Goal: Task Accomplishment & Management: Manage account settings

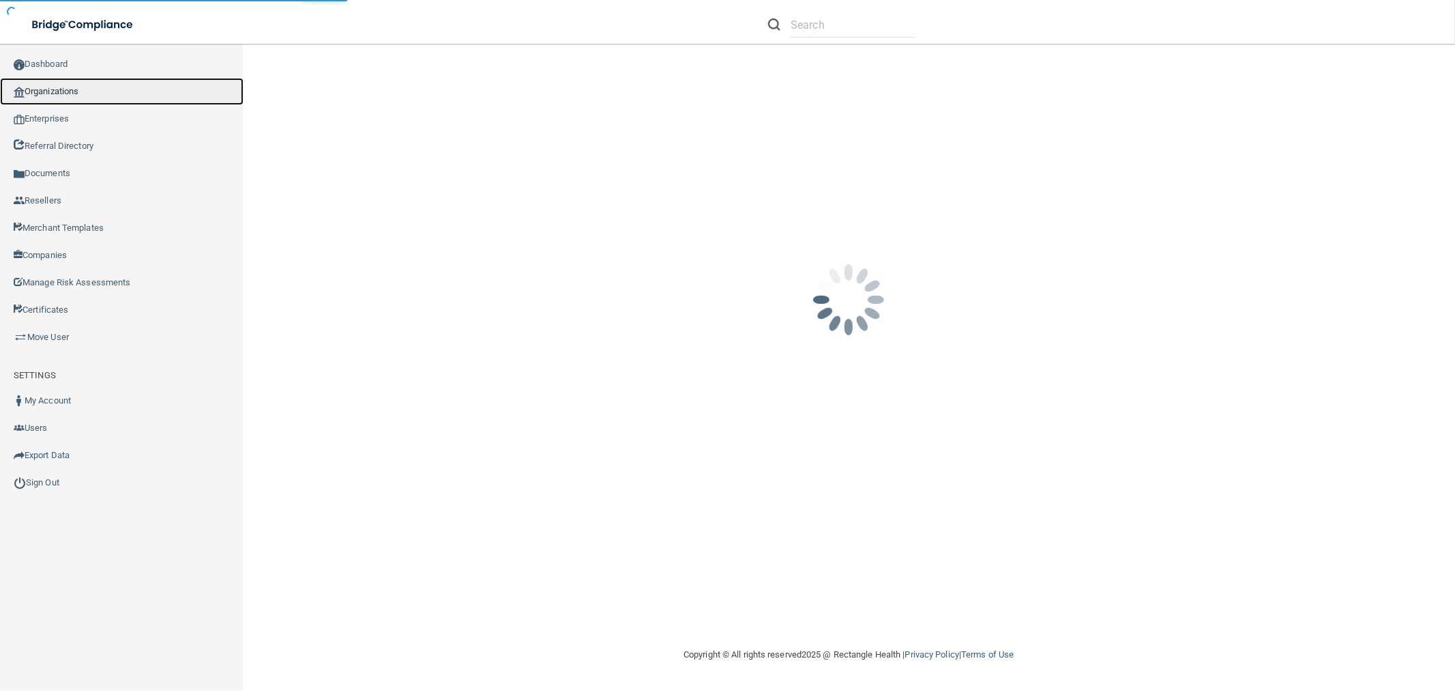
click at [165, 87] on link "Organizations" at bounding box center [122, 91] width 244 height 27
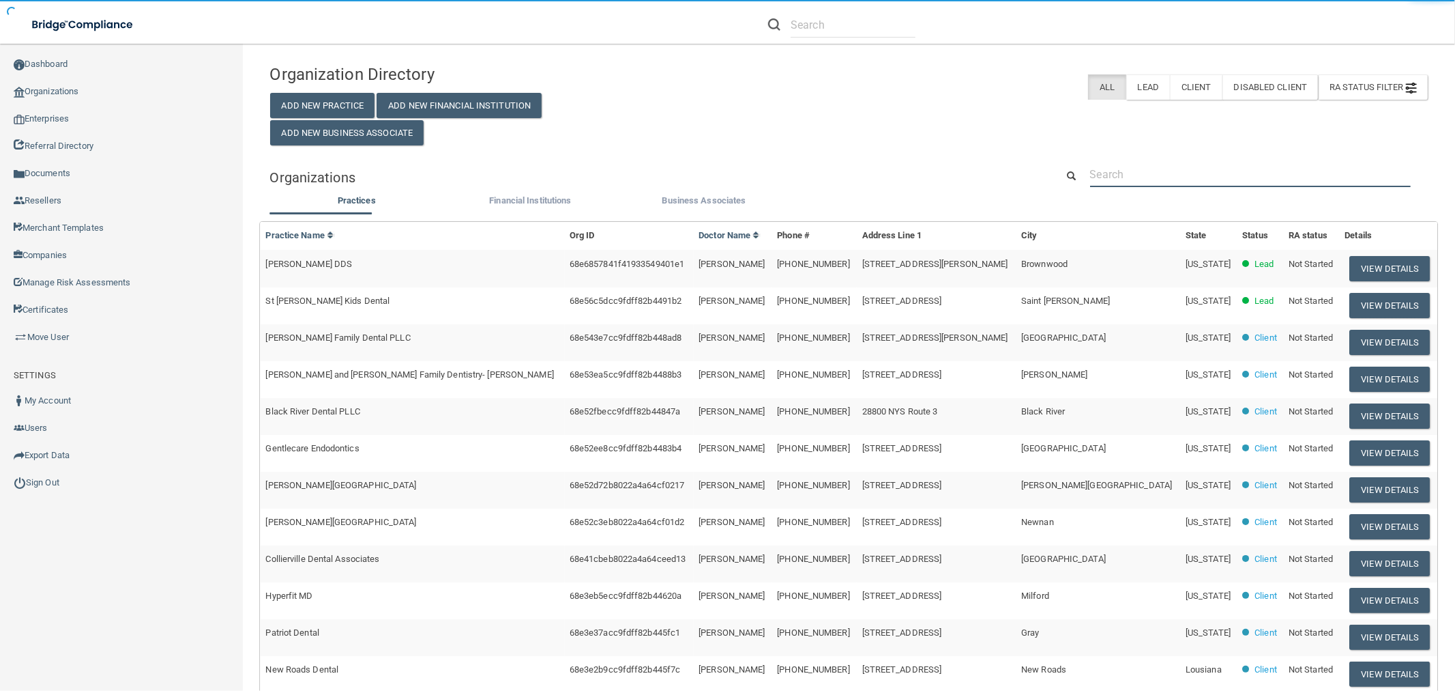
click at [1093, 182] on input "text" at bounding box center [1250, 174] width 321 height 25
paste input "Vida Dental Central"
type input "Vida Dental Central"
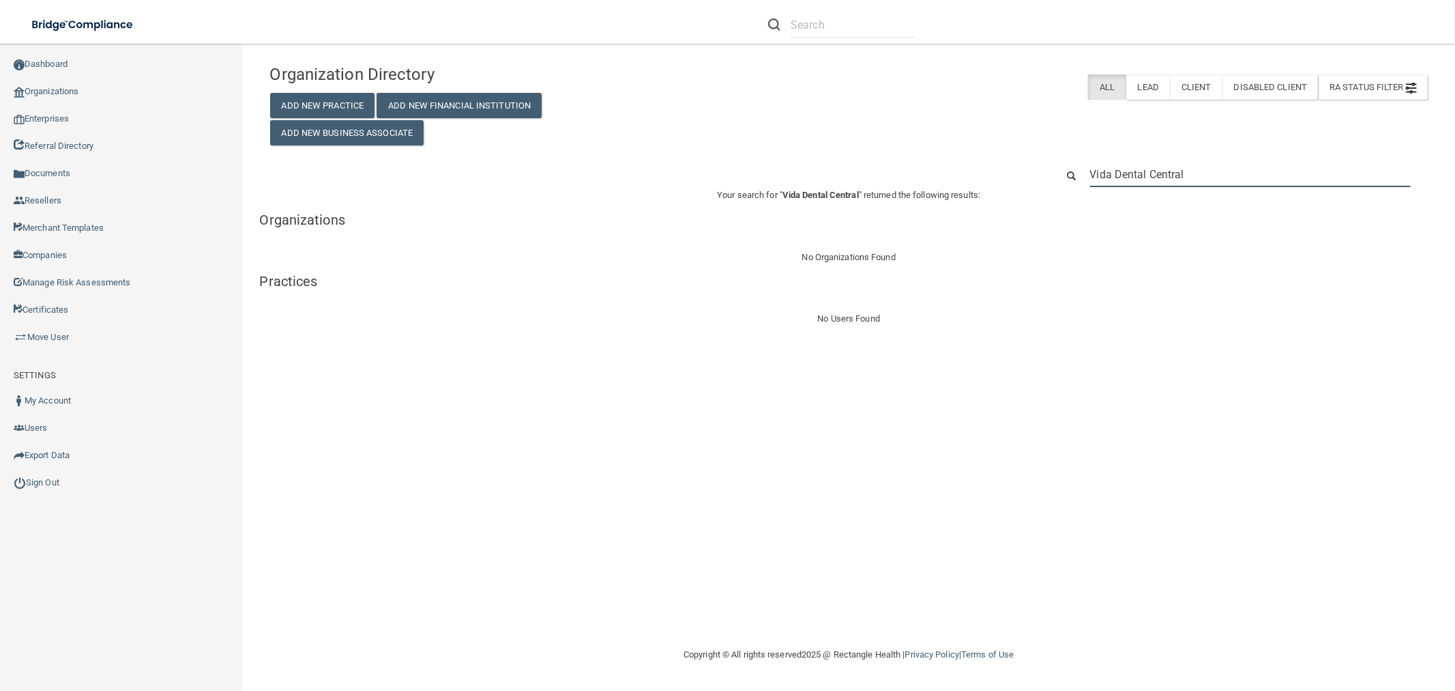
drag, startPoint x: 1202, startPoint y: 177, endPoint x: 1147, endPoint y: 186, distance: 56.0
click at [1147, 186] on input "Vida Dental Central" at bounding box center [1250, 174] width 321 height 25
type input "Vida Dental"
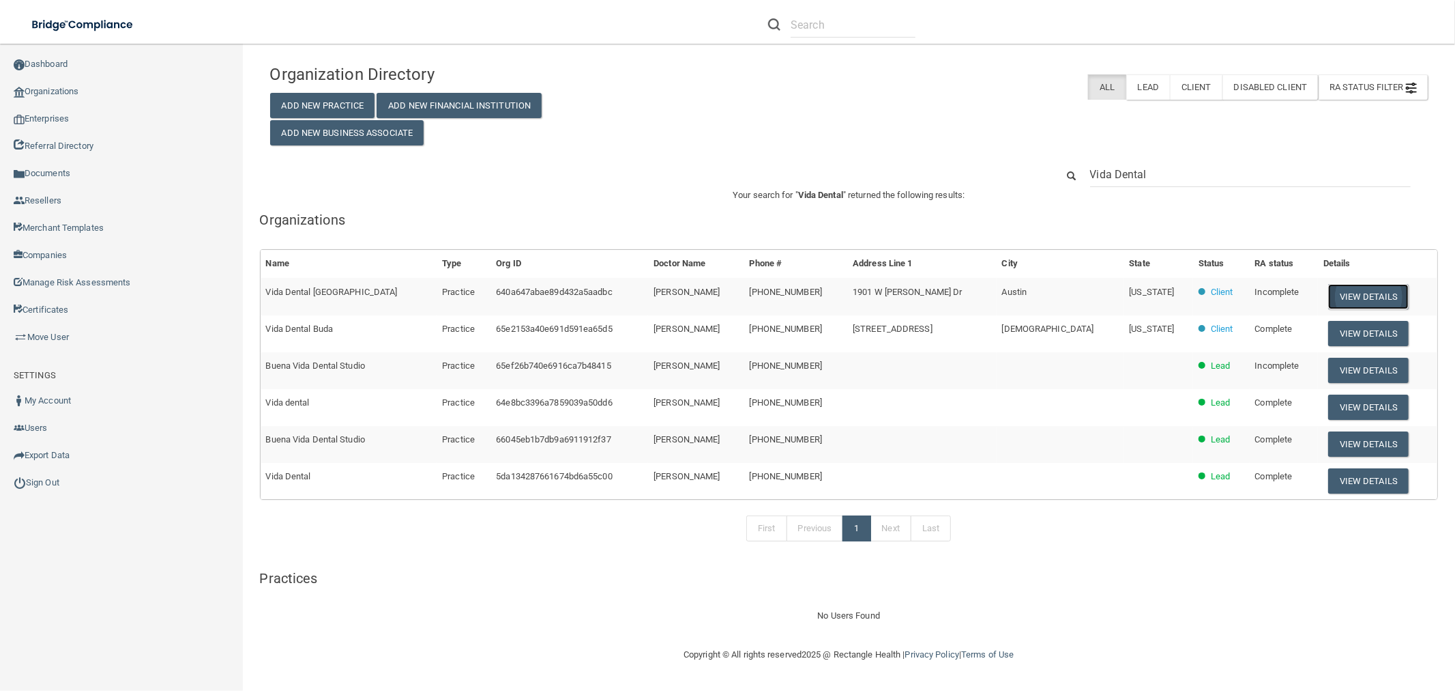
click at [1365, 293] on button "View Details" at bounding box center [1368, 296] width 81 height 25
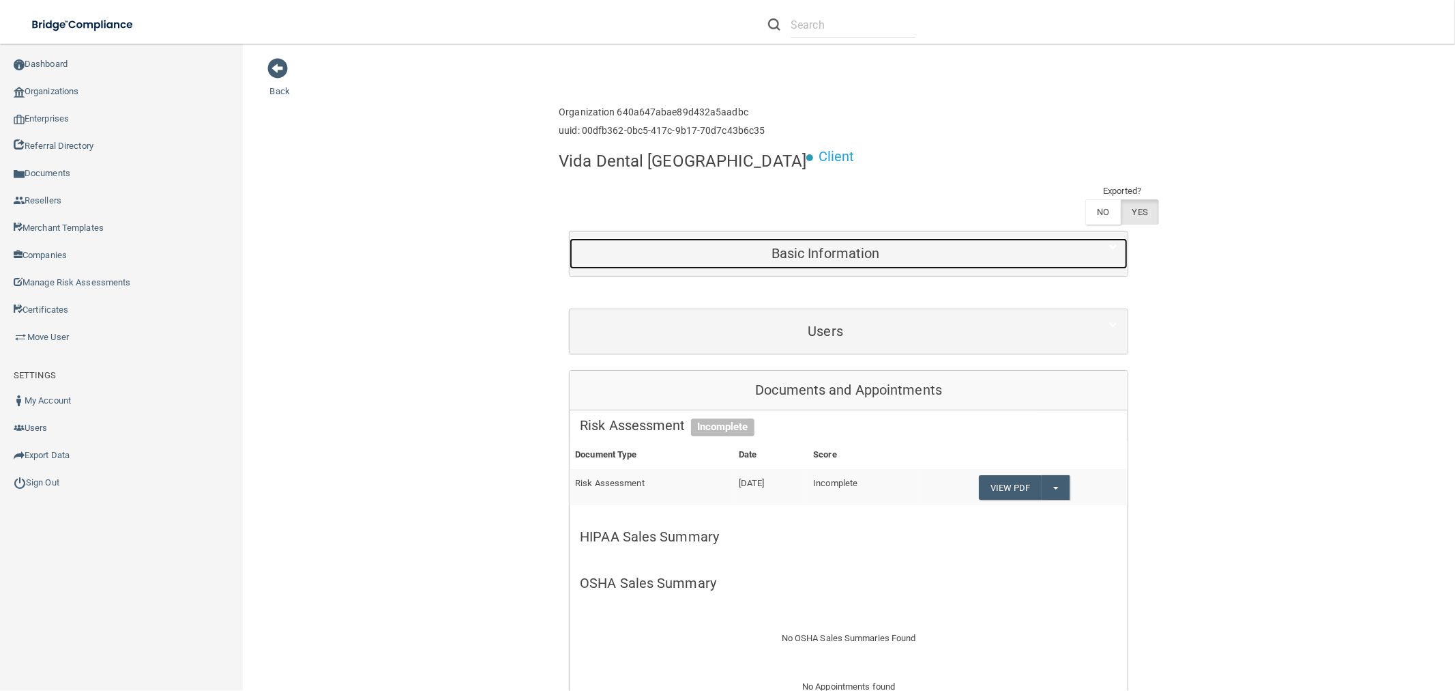
drag, startPoint x: 795, startPoint y: 226, endPoint x: 804, endPoint y: 226, distance: 8.9
click at [795, 238] on div "Basic Information" at bounding box center [826, 253] width 512 height 31
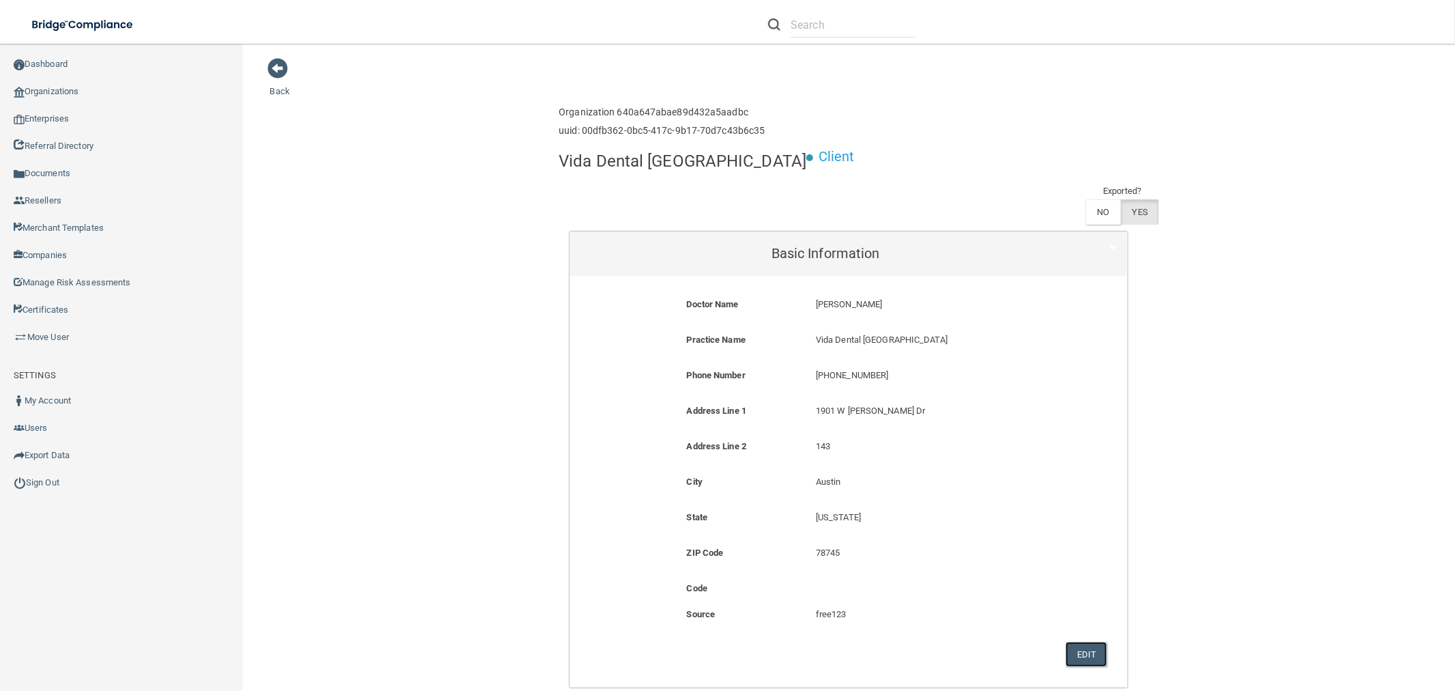
drag, startPoint x: 1083, startPoint y: 611, endPoint x: 1058, endPoint y: 571, distance: 47.2
click at [1084, 641] on button "Edit" at bounding box center [1087, 653] width 42 height 25
select select "43"
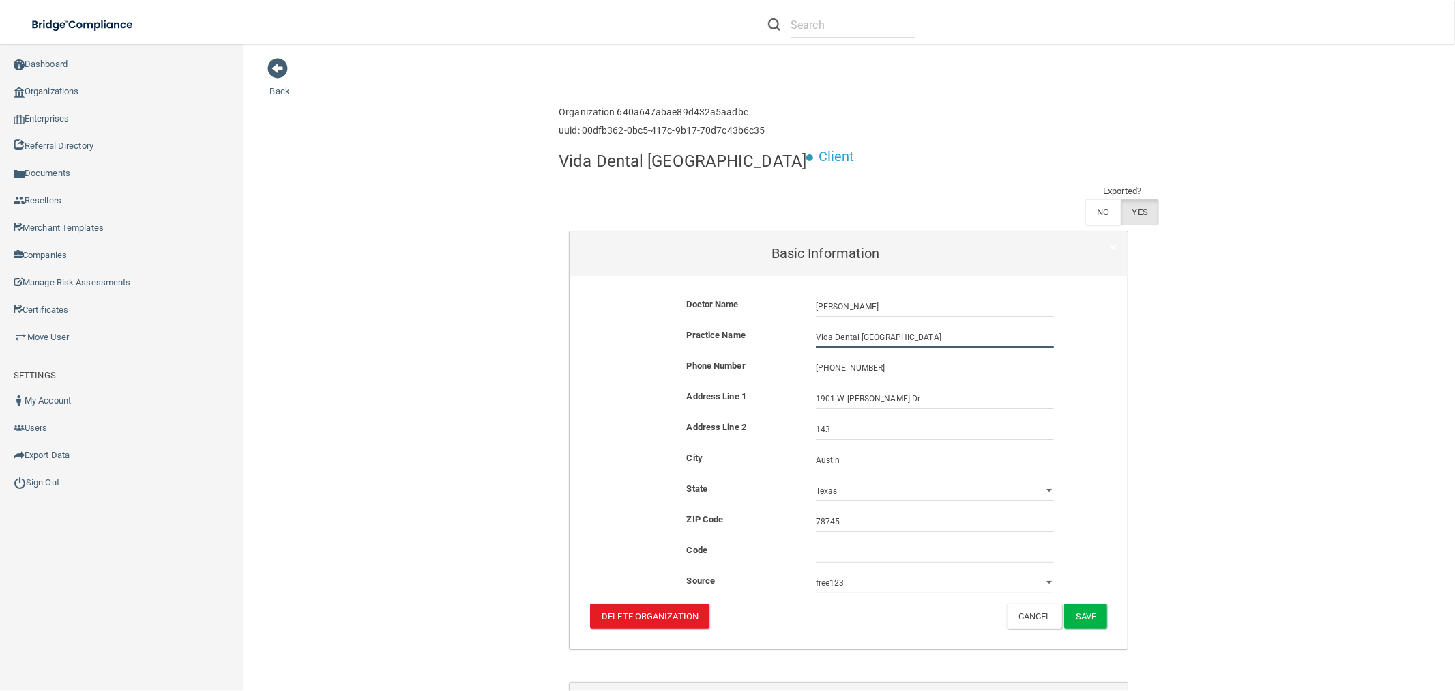
drag, startPoint x: 851, startPoint y: 296, endPoint x: 744, endPoint y: 296, distance: 107.1
click at [744, 327] on div "Practice Name Vida Dental South Austin Vida Dental [GEOGRAPHIC_DATA]" at bounding box center [849, 337] width 538 height 20
drag, startPoint x: 856, startPoint y: 295, endPoint x: 797, endPoint y: 296, distance: 58.7
click at [797, 327] on div "Practice Name Vida Dental South Austin Vida Dental [GEOGRAPHIC_DATA]" at bounding box center [849, 337] width 538 height 20
paste input "ATX Dental Studio"
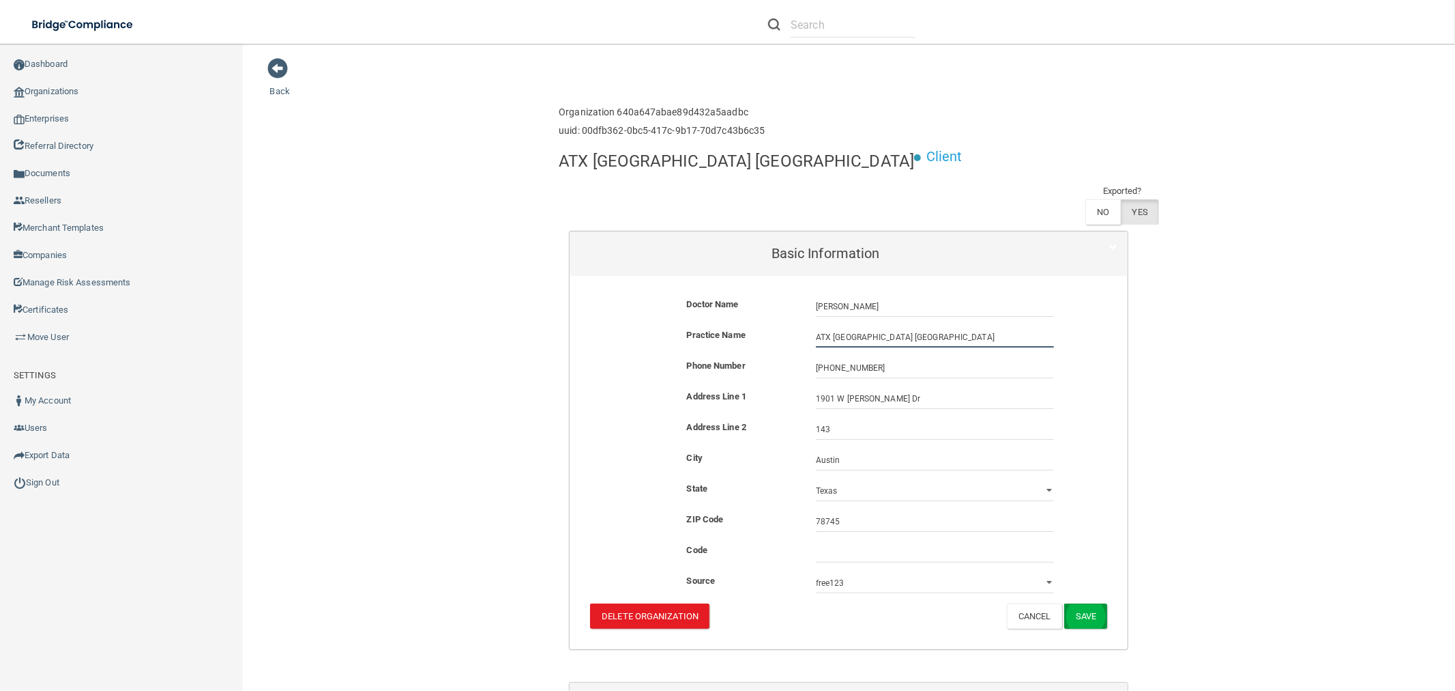
type input "ATX [GEOGRAPHIC_DATA] [GEOGRAPHIC_DATA]"
click at [1081, 603] on button "Save" at bounding box center [1085, 615] width 43 height 25
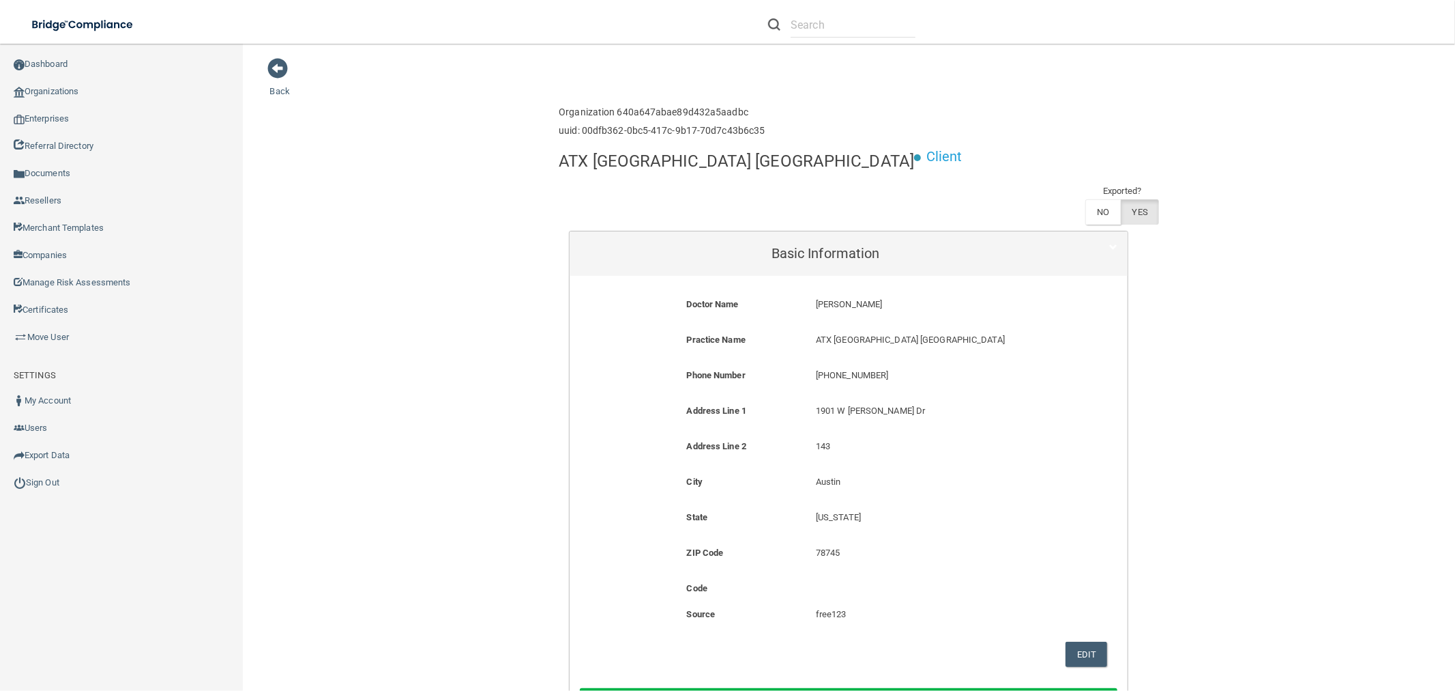
drag, startPoint x: 280, startPoint y: 69, endPoint x: 319, endPoint y: 85, distance: 41.9
click at [280, 69] on span at bounding box center [278, 68] width 20 height 20
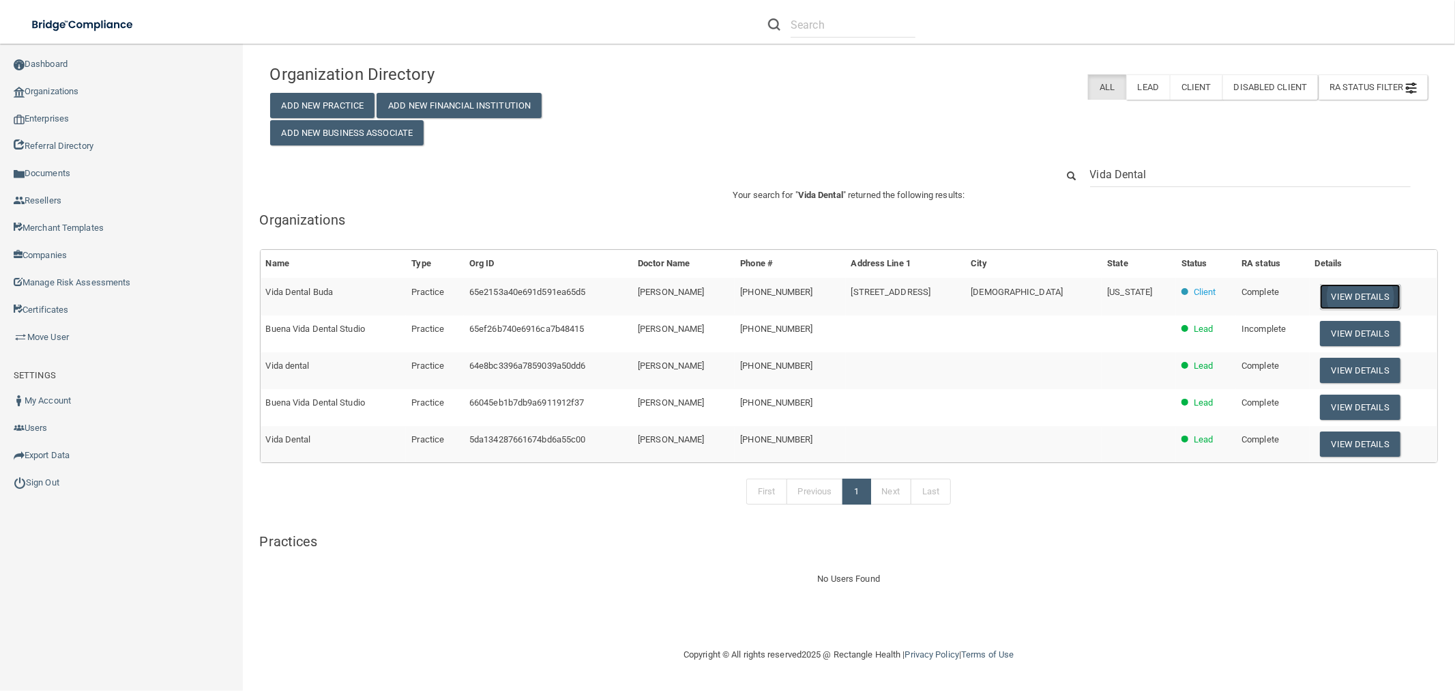
click at [1349, 296] on button "View Details" at bounding box center [1360, 296] width 81 height 25
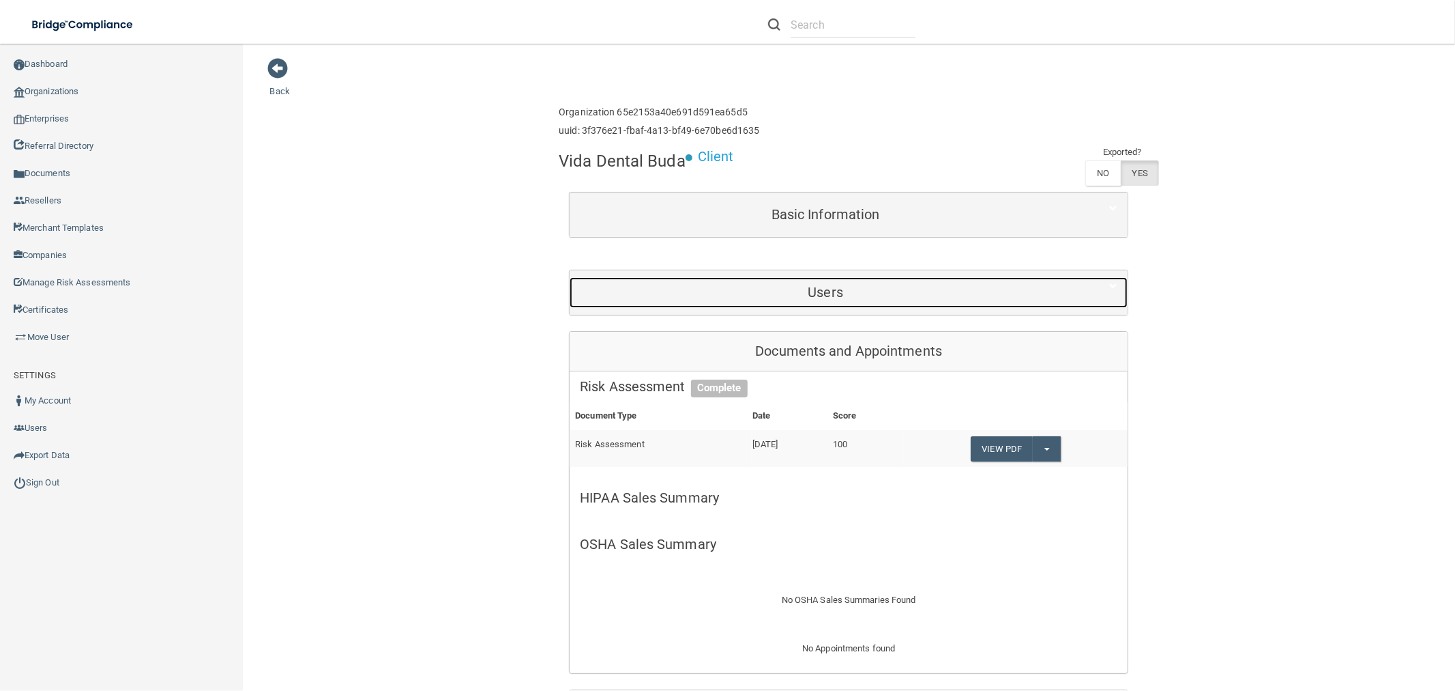
click at [811, 297] on h5 "Users" at bounding box center [825, 292] width 491 height 15
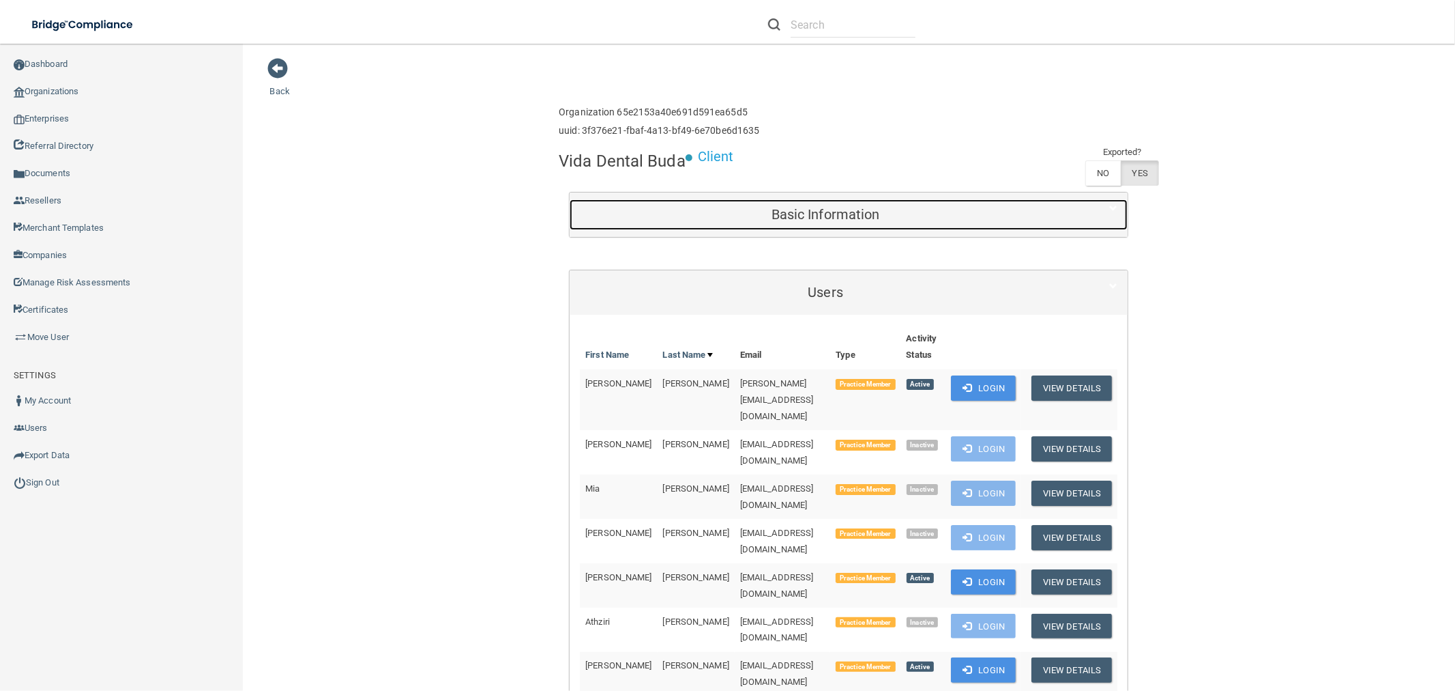
drag, startPoint x: 823, startPoint y: 227, endPoint x: 843, endPoint y: 233, distance: 21.4
click at [826, 226] on div "Basic Information" at bounding box center [826, 214] width 512 height 31
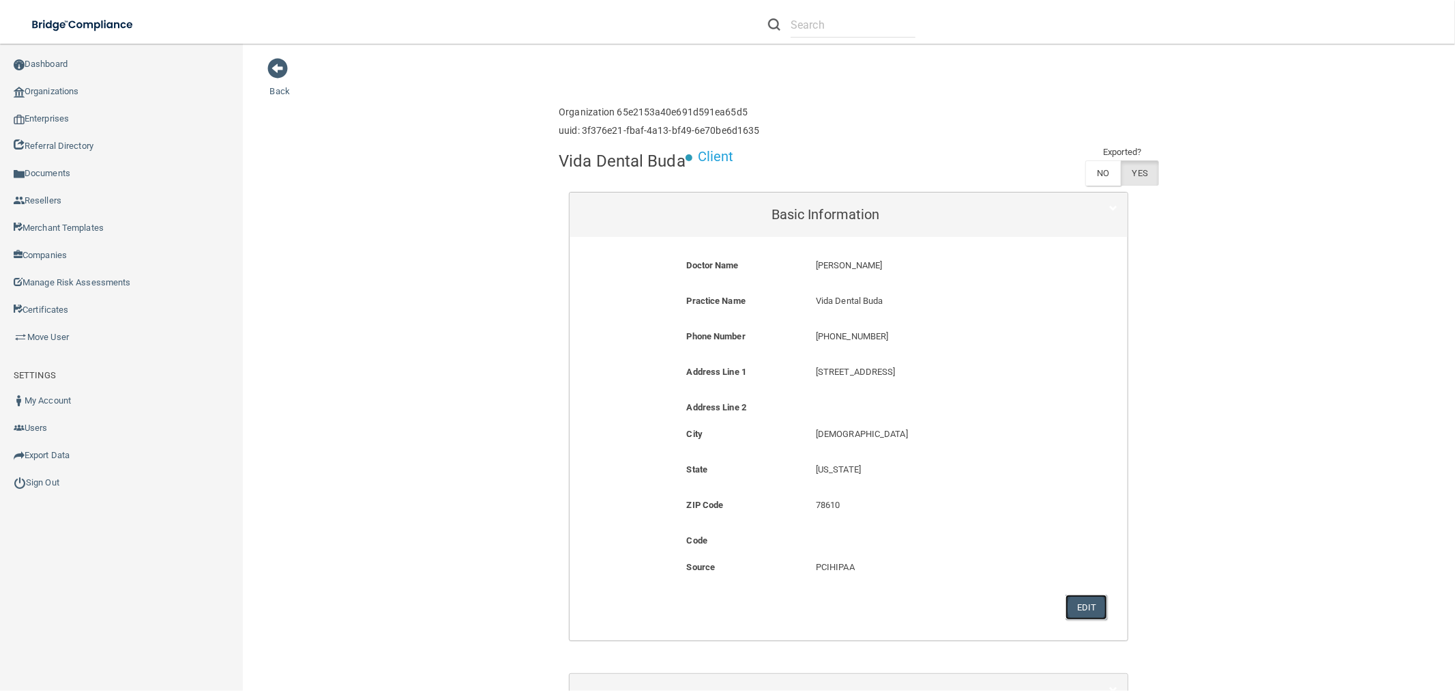
click at [1093, 605] on button "Edit" at bounding box center [1087, 606] width 42 height 25
select select "43"
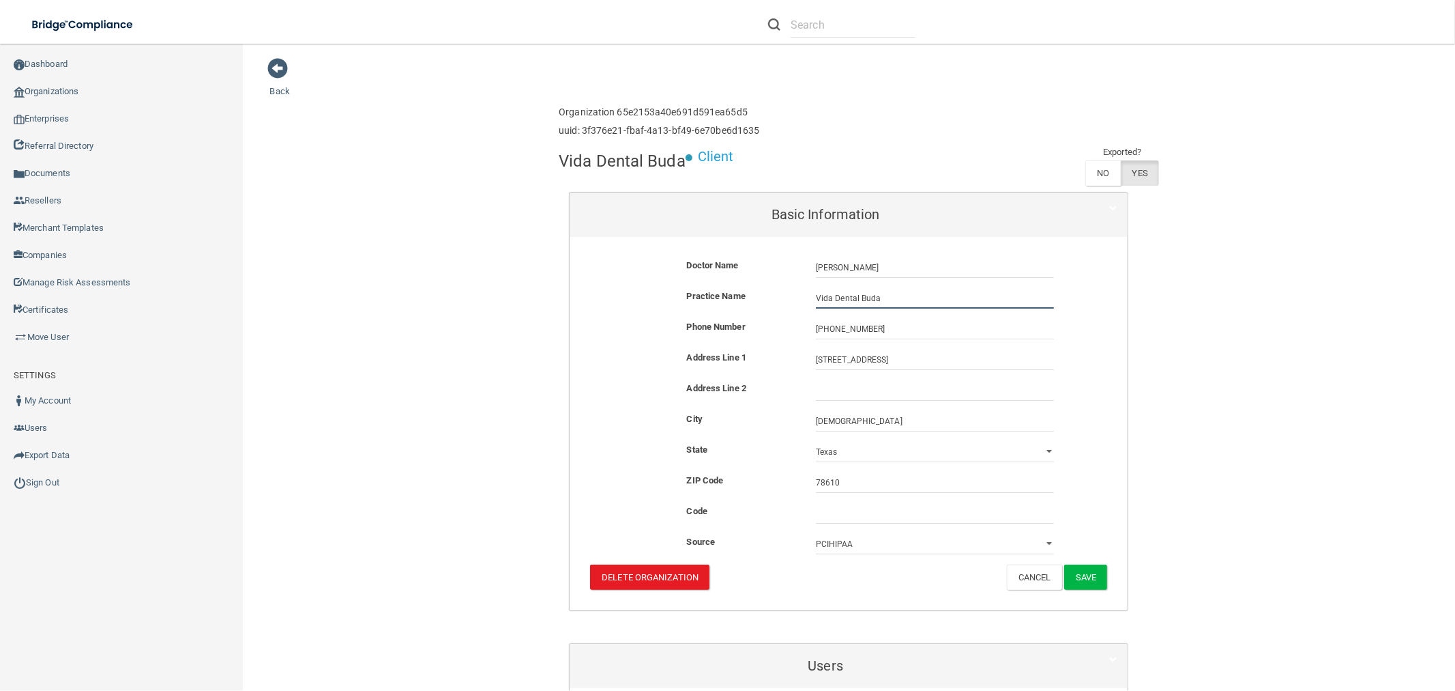
drag, startPoint x: 853, startPoint y: 297, endPoint x: 752, endPoint y: 289, distance: 101.3
click at [753, 290] on div "Practice Name Vida Dental [PERSON_NAME] Dental Buda" at bounding box center [849, 298] width 538 height 20
paste input "ATX Dental Studio"
type input "ATX [GEOGRAPHIC_DATA]"
click at [1092, 572] on button "Save" at bounding box center [1085, 576] width 43 height 25
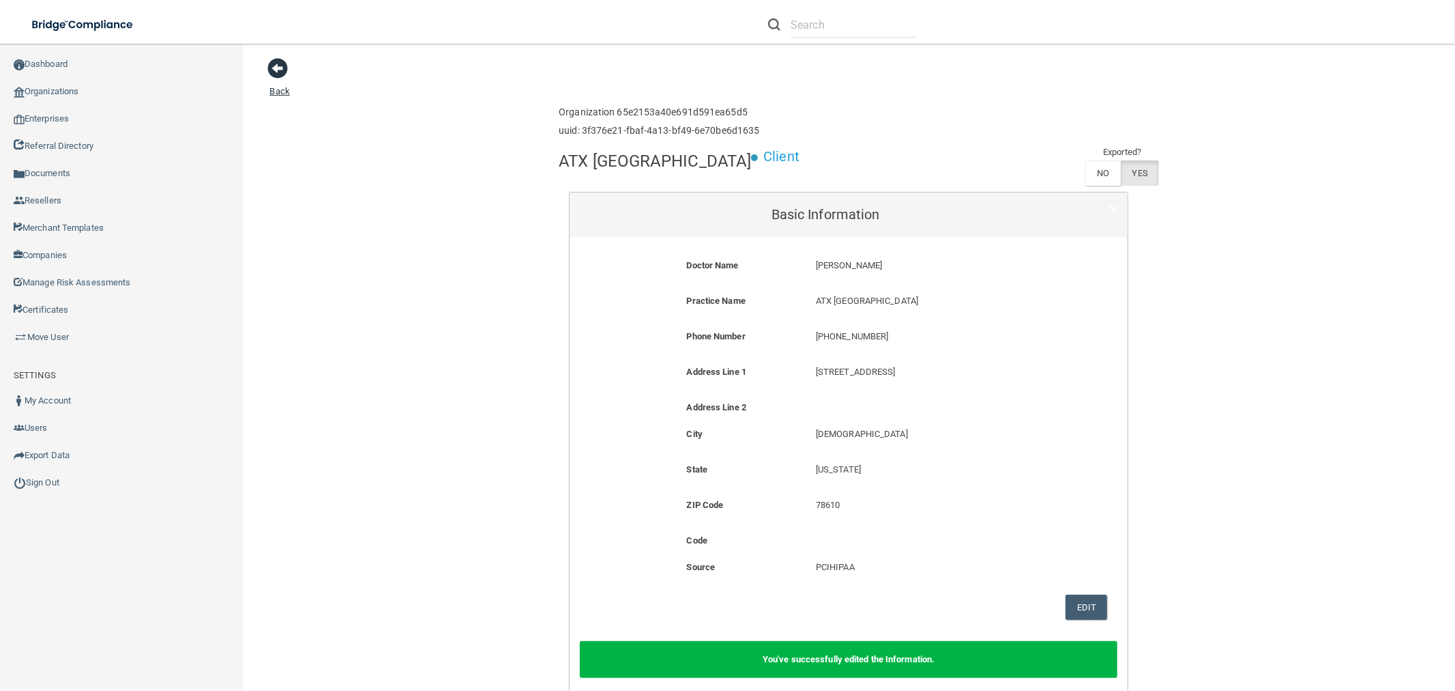
click at [278, 67] on span at bounding box center [278, 68] width 20 height 20
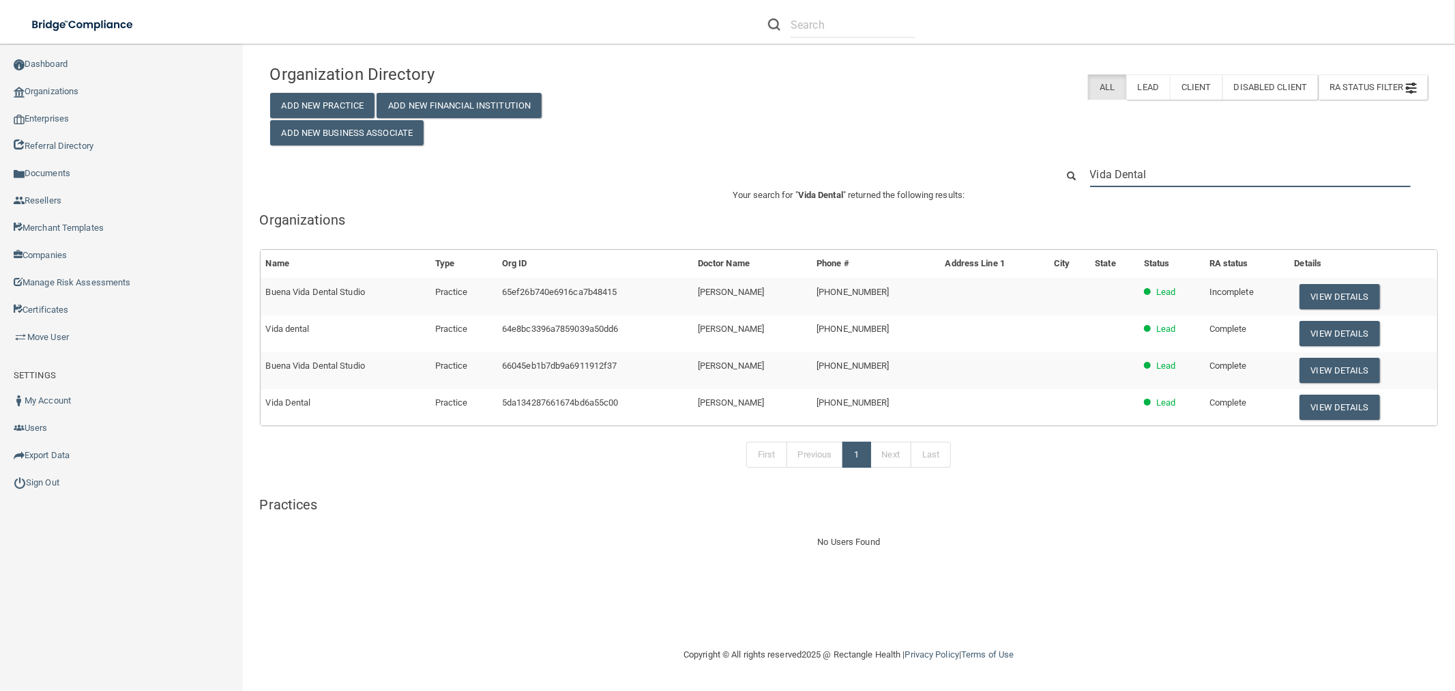
click at [1253, 173] on input "Vida Dental" at bounding box center [1250, 174] width 321 height 25
click at [1252, 174] on input "Vida Dental" at bounding box center [1250, 174] width 321 height 25
click at [1250, 174] on input "Vida Dental" at bounding box center [1250, 174] width 321 height 25
paste input "512) 454-5825"
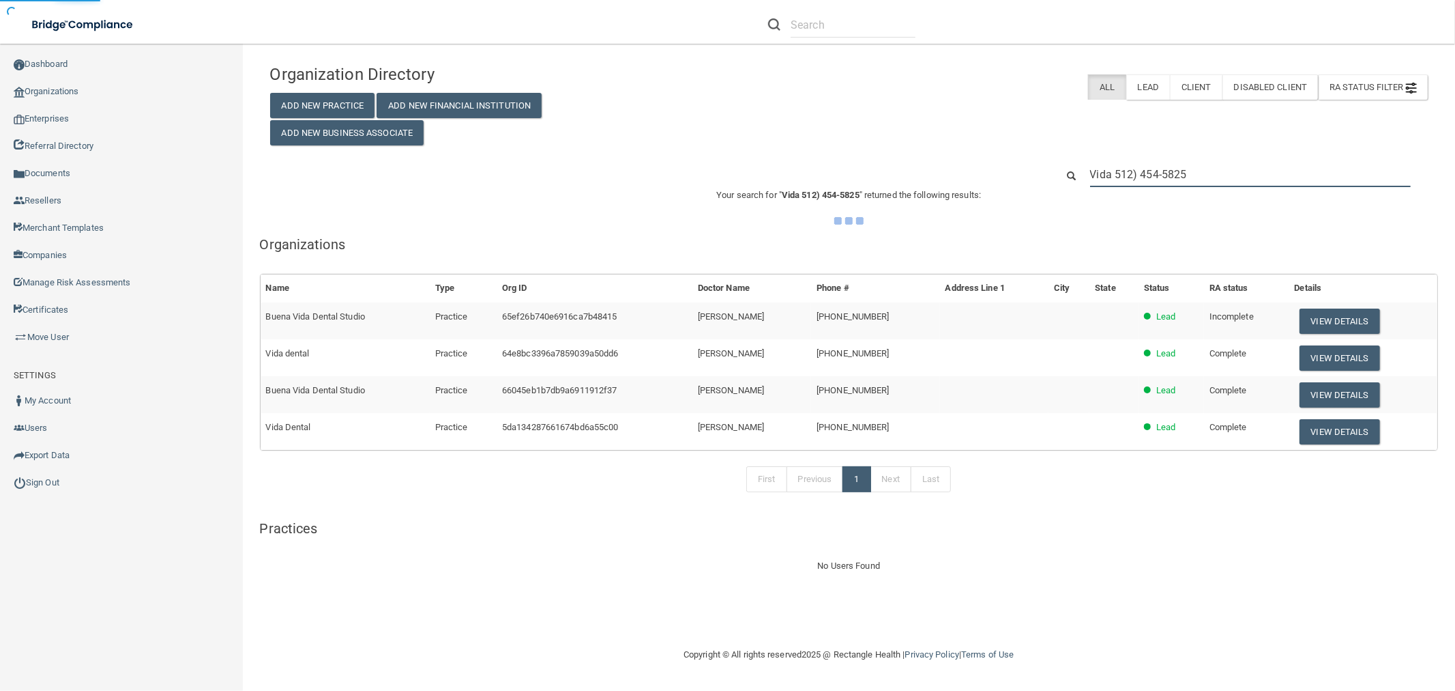
click at [1227, 166] on input "Vida 512) 454-5825" at bounding box center [1250, 174] width 321 height 25
paste input "text"
type input "512) 454-5825"
